Goal: Communication & Community: Answer question/provide support

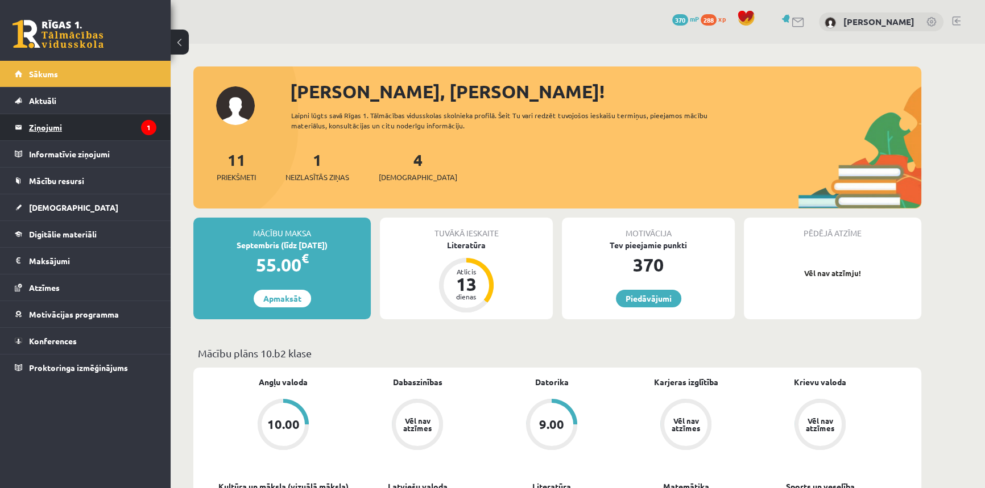
click at [54, 123] on legend "Ziņojumi 1" at bounding box center [92, 127] width 127 height 26
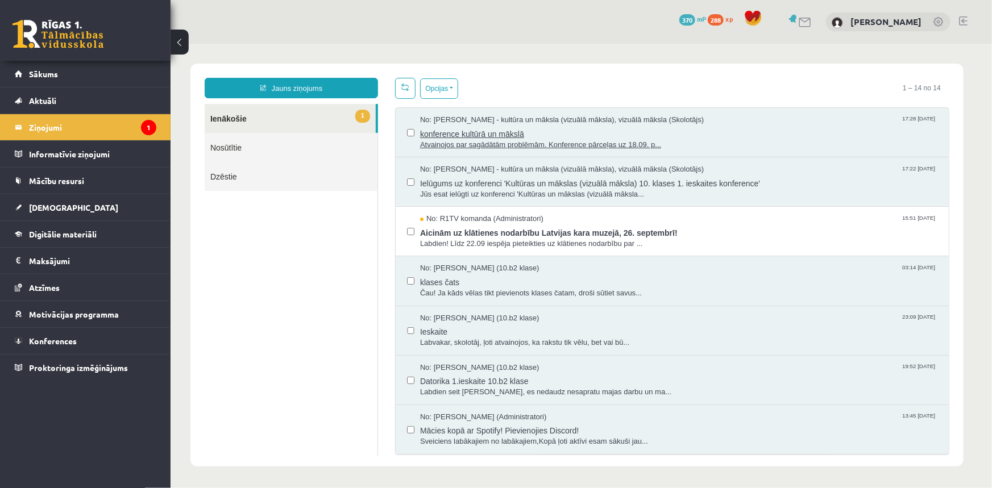
click at [476, 135] on span "konference kultūrā un mākslā" at bounding box center [678, 132] width 517 height 14
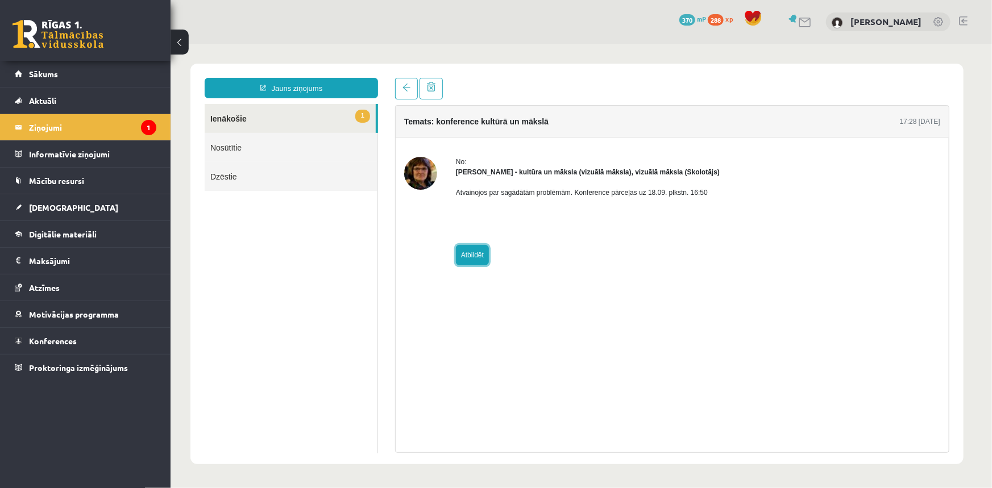
click at [466, 252] on link "Atbildēt" at bounding box center [471, 254] width 33 height 20
type input "**********"
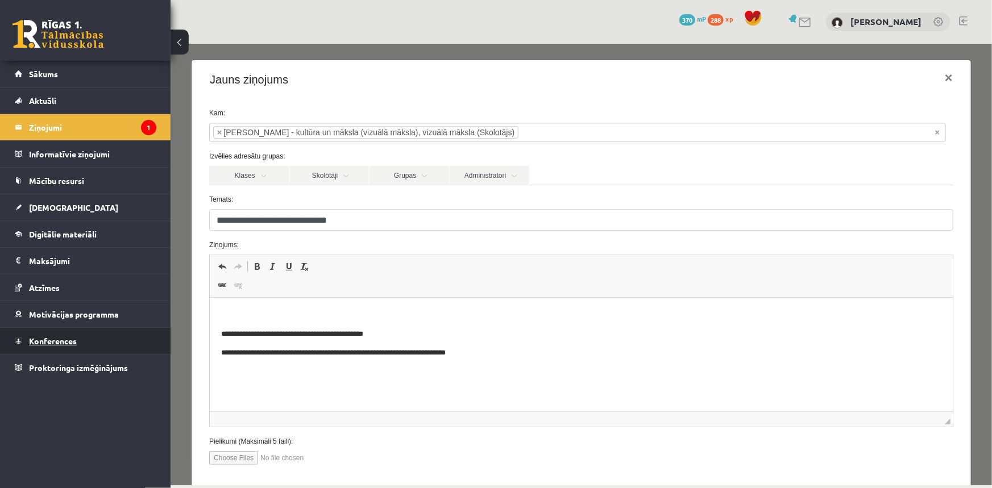
click at [43, 344] on link "Konferences" at bounding box center [86, 341] width 142 height 26
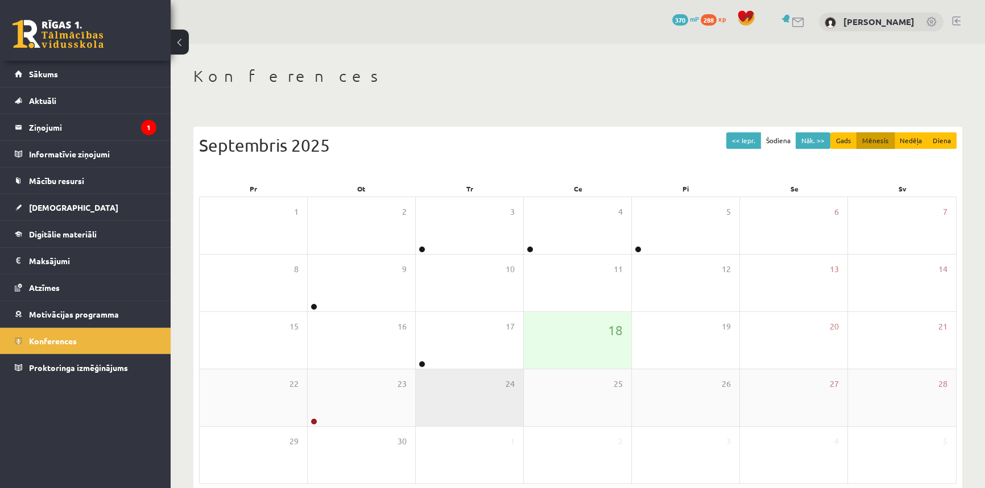
click at [466, 373] on div "24" at bounding box center [469, 397] width 107 height 57
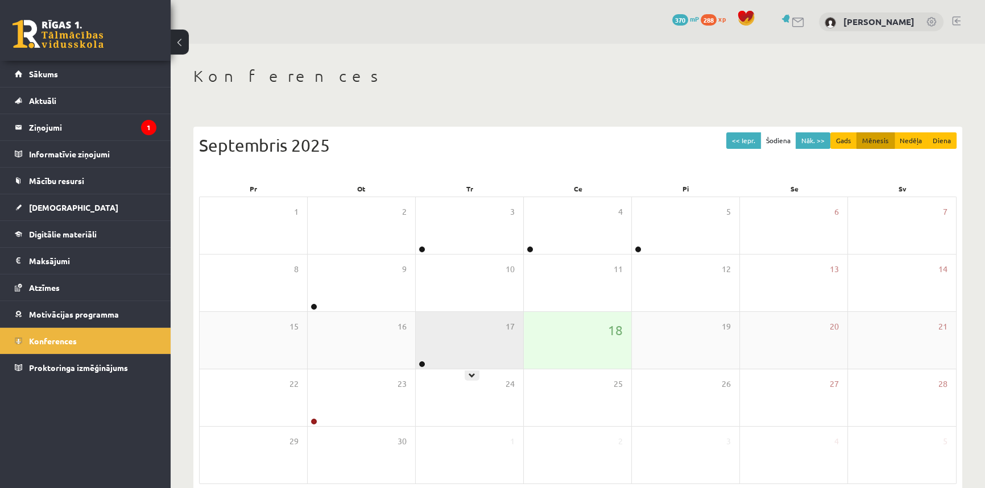
click at [456, 363] on div "17" at bounding box center [469, 340] width 107 height 57
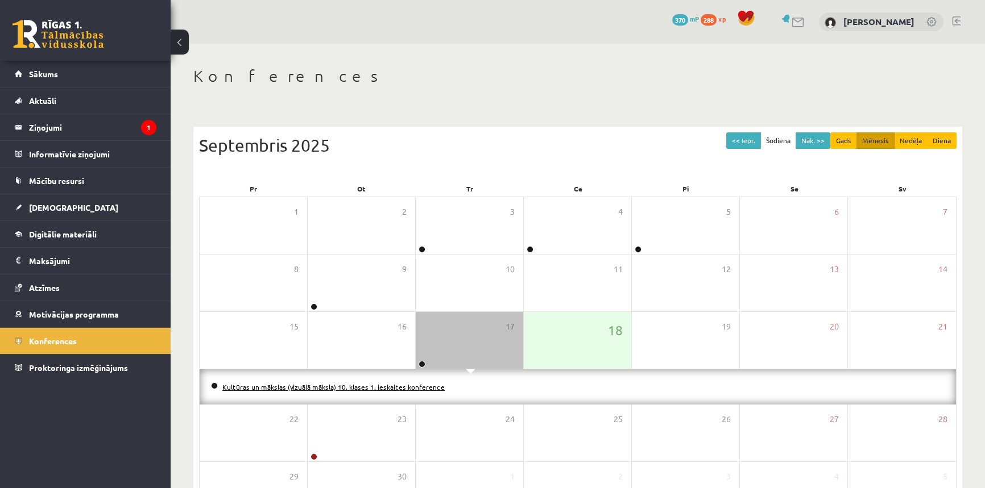
click at [411, 383] on link "Kultūras un mākslas (vizuālā māksla) 10. klases 1. ieskaites konference" at bounding box center [333, 387] width 222 height 9
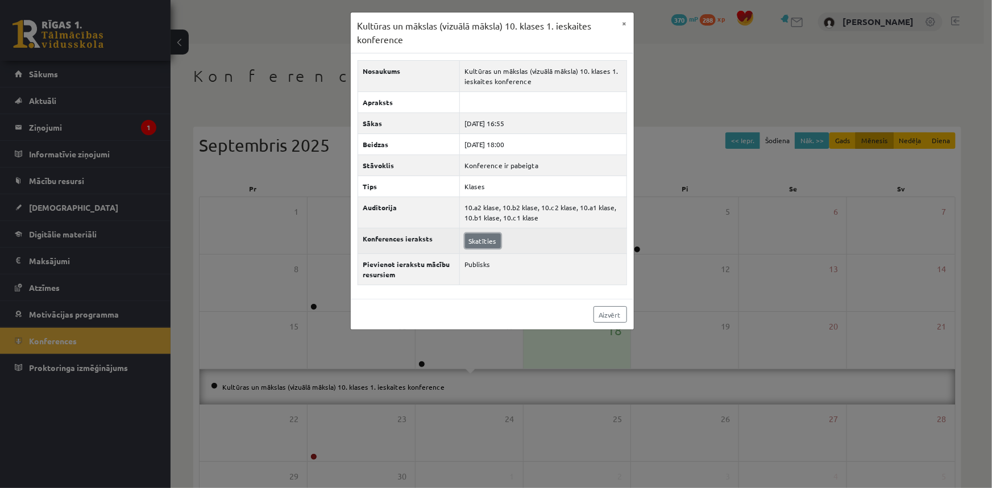
click at [474, 239] on link "Skatīties" at bounding box center [483, 241] width 36 height 15
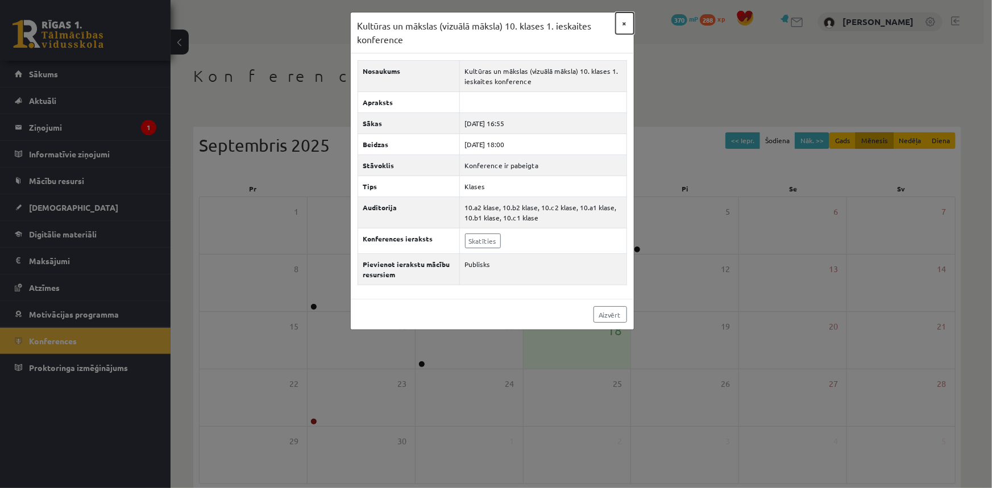
click at [622, 22] on button "×" at bounding box center [625, 24] width 18 height 22
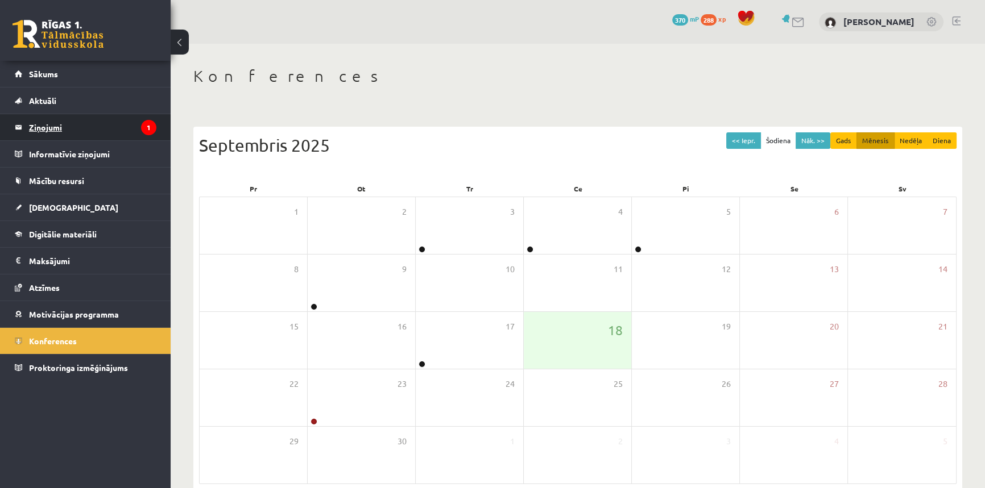
click at [51, 117] on legend "Ziņojumi 1" at bounding box center [92, 127] width 127 height 26
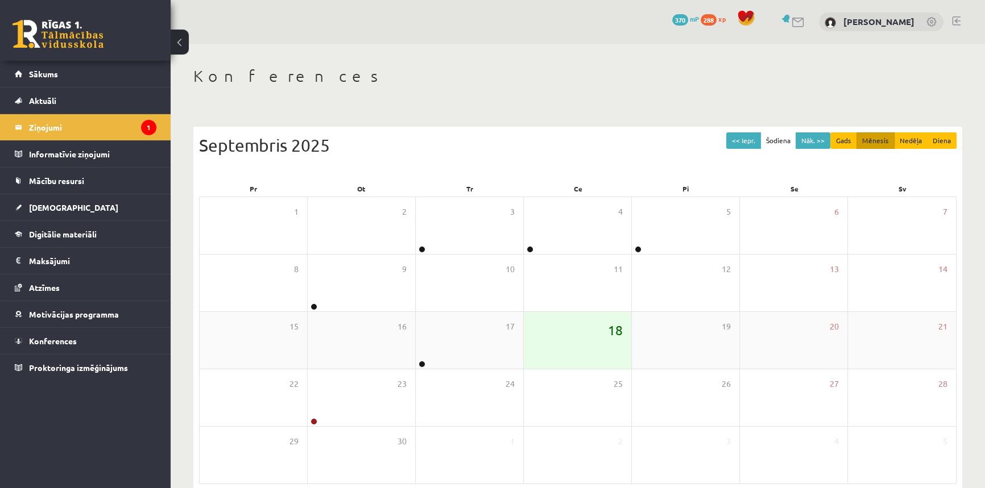
click at [611, 329] on span "18" at bounding box center [615, 330] width 15 height 19
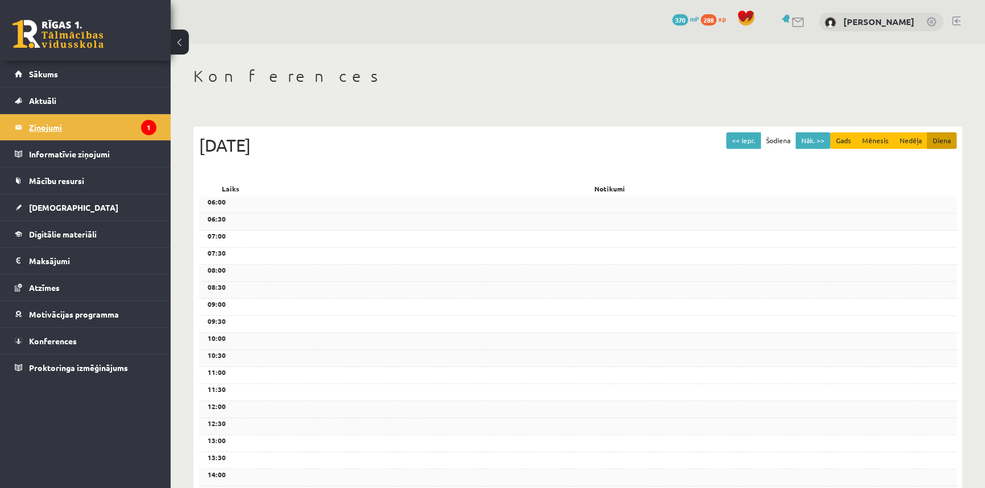
click at [43, 130] on legend "Ziņojumi 1" at bounding box center [92, 127] width 127 height 26
click at [38, 115] on legend "Ziņojumi 1" at bounding box center [92, 127] width 127 height 26
click at [50, 229] on span "Digitālie materiāli" at bounding box center [63, 234] width 68 height 10
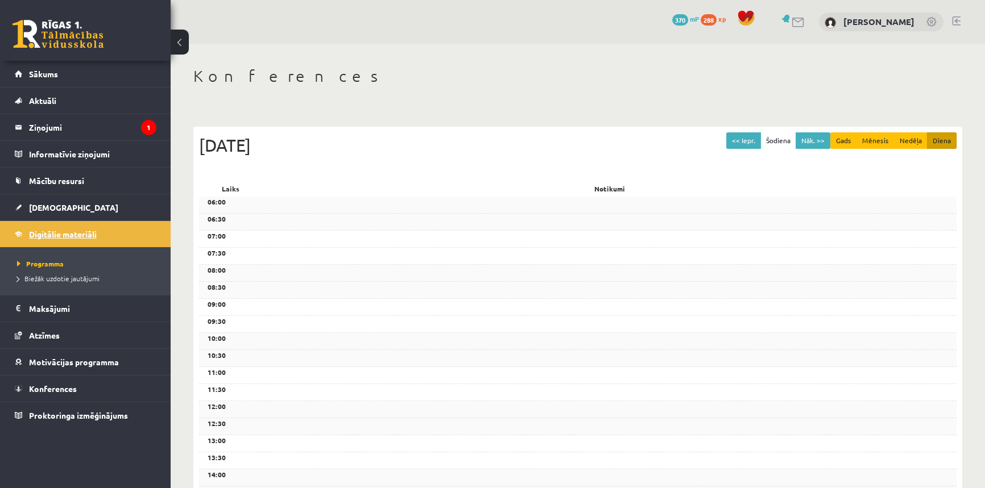
click at [53, 229] on span "Digitālie materiāli" at bounding box center [63, 234] width 68 height 10
click at [42, 265] on span "Programma" at bounding box center [40, 263] width 47 height 9
click at [53, 233] on span "Digitālie materiāli" at bounding box center [63, 234] width 68 height 10
click at [97, 28] on link at bounding box center [58, 34] width 91 height 28
